Goal: Task Accomplishment & Management: Use online tool/utility

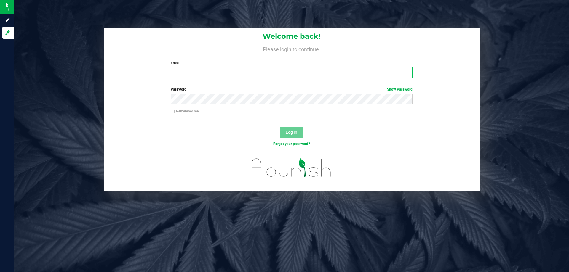
click at [208, 73] on input "Email" at bounding box center [292, 72] width 242 height 11
type input "sflood@liveparallel.com"
click at [280, 127] on button "Log In" at bounding box center [292, 132] width 24 height 11
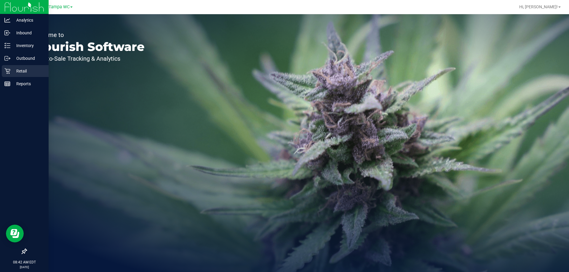
click at [23, 68] on p "Retail" at bounding box center [28, 71] width 36 height 7
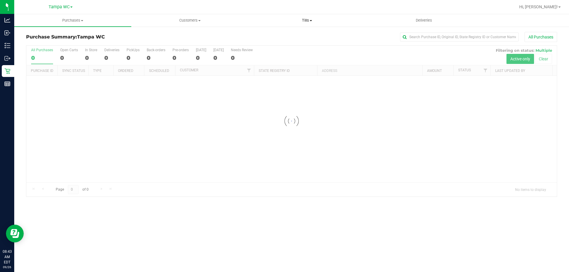
click at [310, 18] on span "Tills" at bounding box center [307, 20] width 117 height 5
click at [268, 37] on span "Manage tills" at bounding box center [268, 35] width 40 height 5
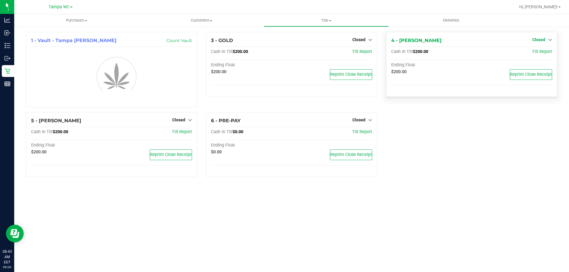
click at [549, 39] on icon at bounding box center [550, 40] width 4 height 4
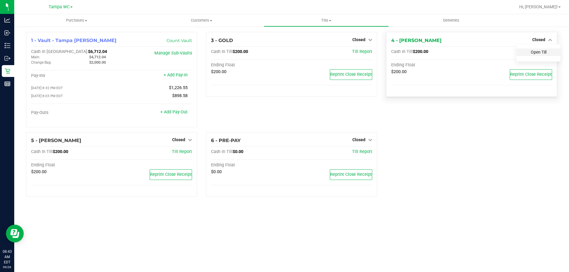
click at [535, 50] on link "Open Till" at bounding box center [539, 52] width 16 height 5
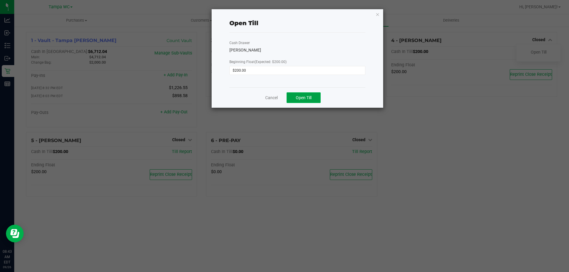
click at [300, 100] on span "Open Till" at bounding box center [304, 97] width 16 height 5
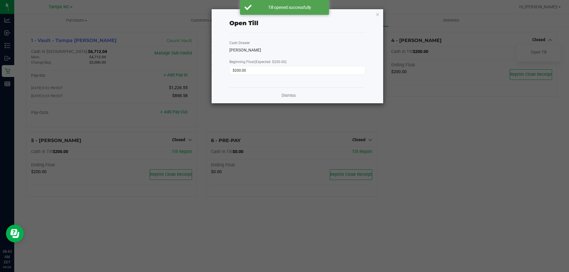
click at [377, 15] on icon "button" at bounding box center [378, 14] width 4 height 7
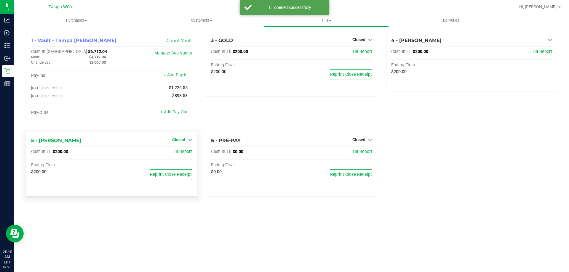
click at [184, 142] on span "Closed" at bounding box center [178, 140] width 13 height 5
click at [184, 154] on link "Open Till" at bounding box center [179, 152] width 16 height 5
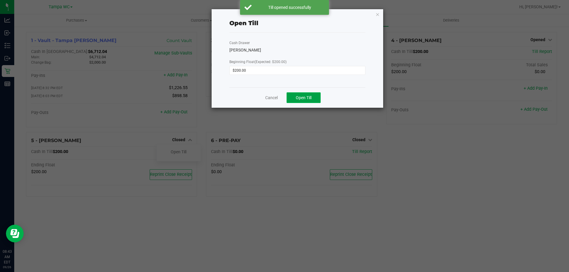
click at [302, 95] on button "Open Till" at bounding box center [304, 98] width 34 height 11
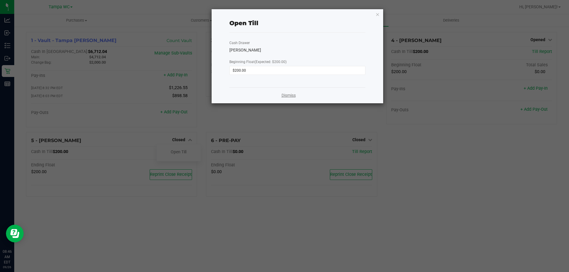
click at [286, 94] on link "Dismiss" at bounding box center [289, 96] width 14 height 6
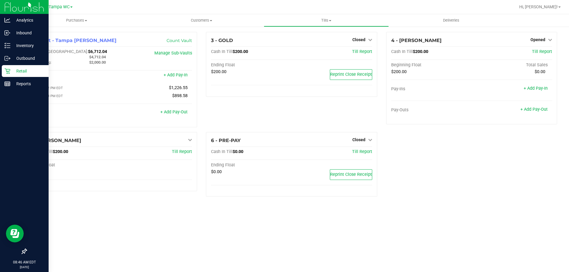
click at [23, 68] on p "Retail" at bounding box center [28, 71] width 36 height 7
